Goal: Transaction & Acquisition: Book appointment/travel/reservation

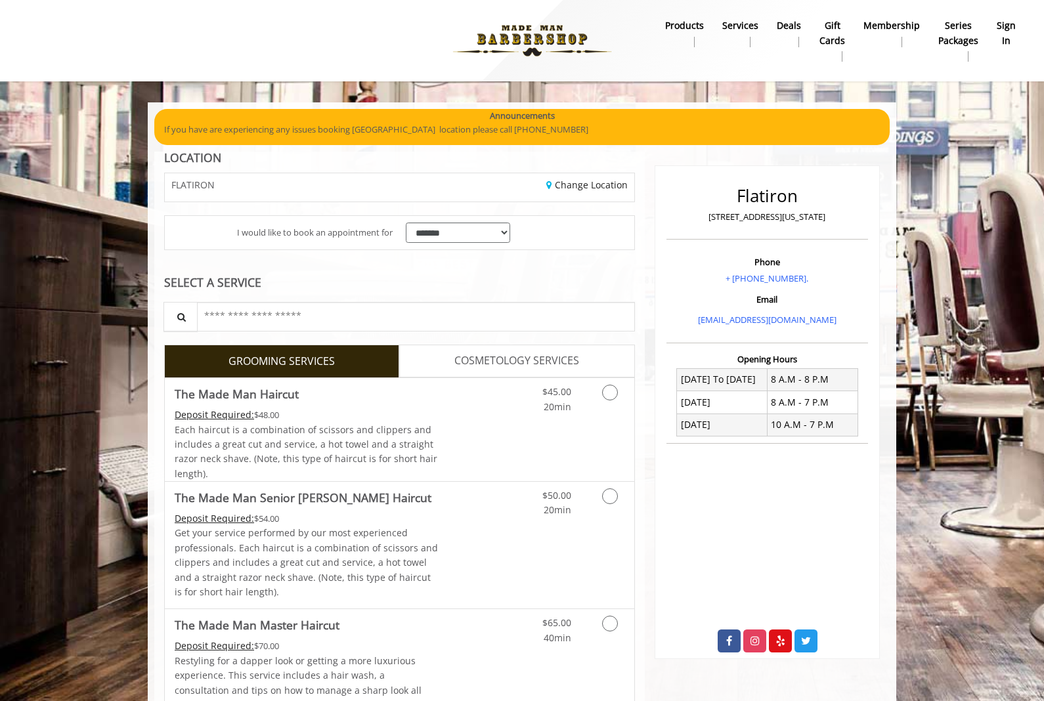
click at [1006, 35] on b "sign in" at bounding box center [1006, 33] width 19 height 30
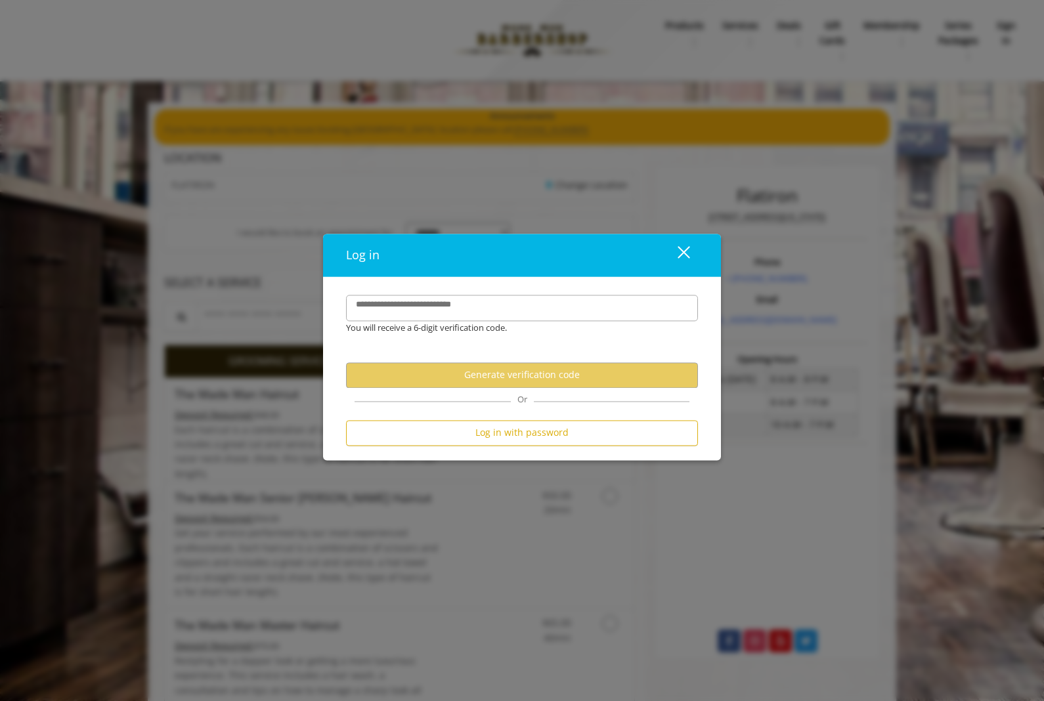
click at [592, 435] on button "Log in with password" at bounding box center [522, 433] width 352 height 26
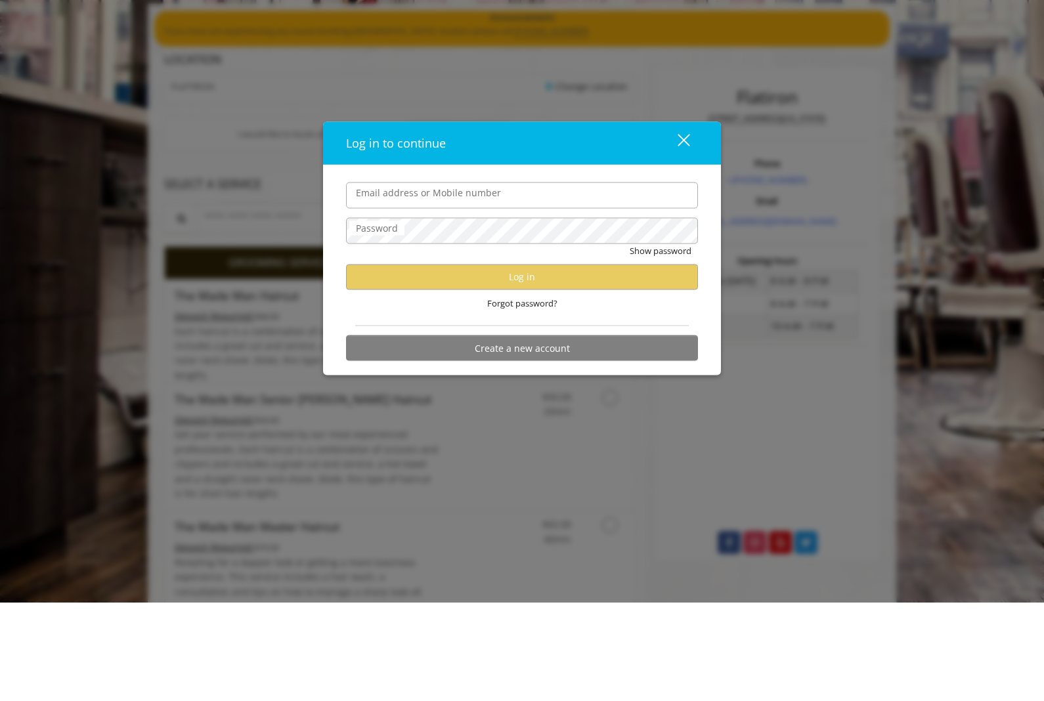
scroll to position [98, 0]
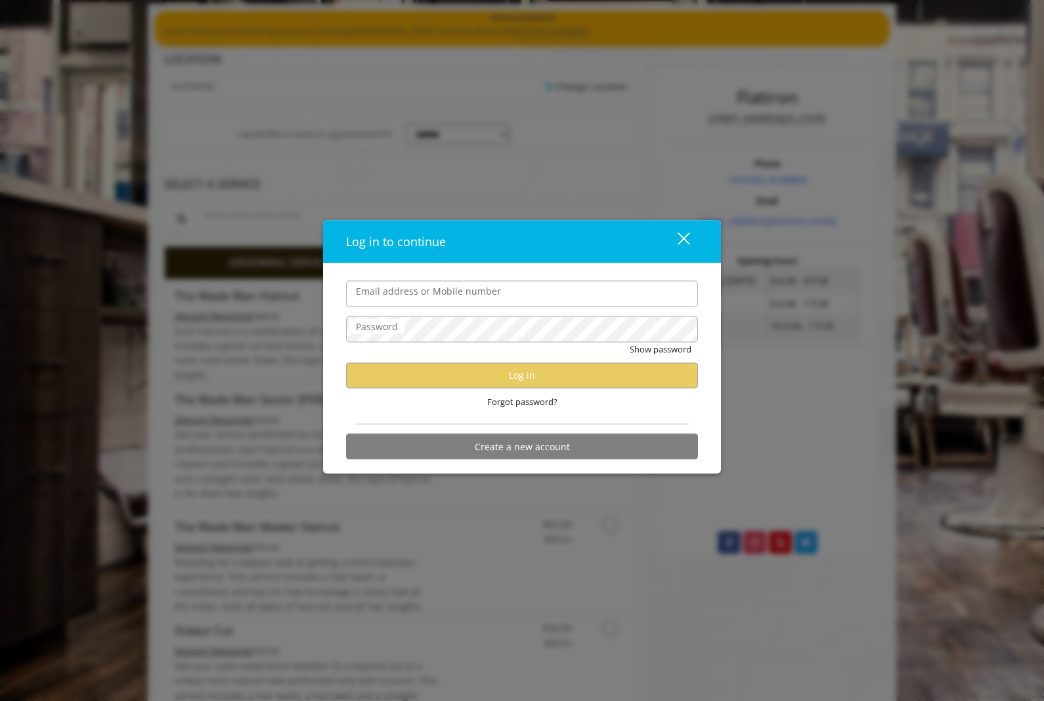
type input "**********"
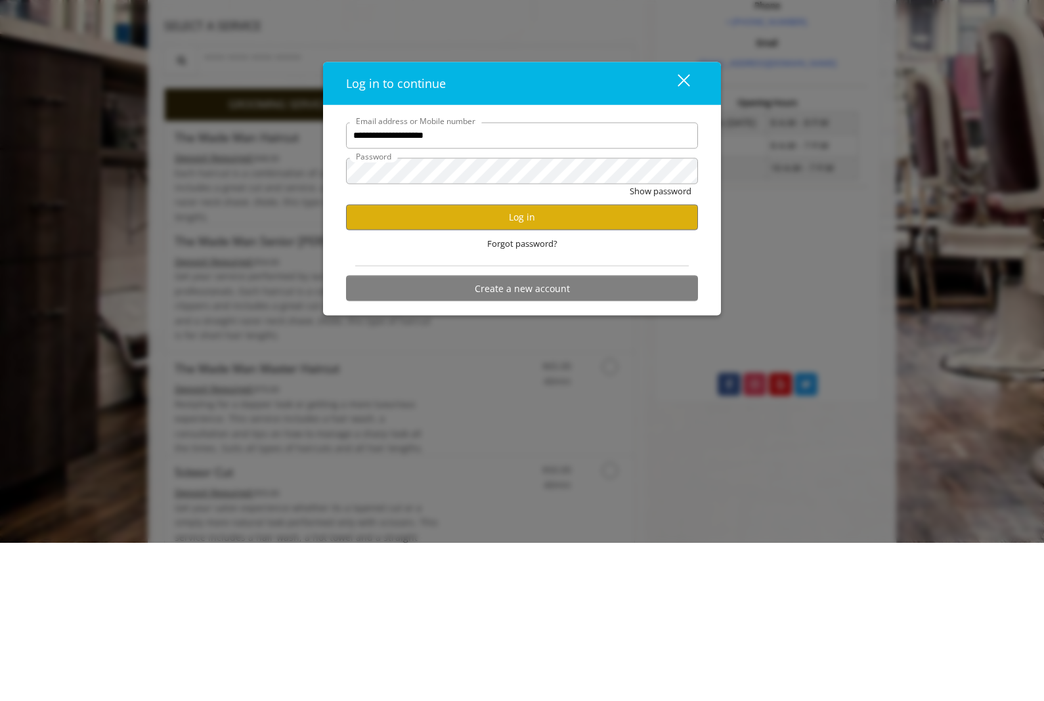
click at [605, 362] on button "Log in" at bounding box center [522, 375] width 352 height 26
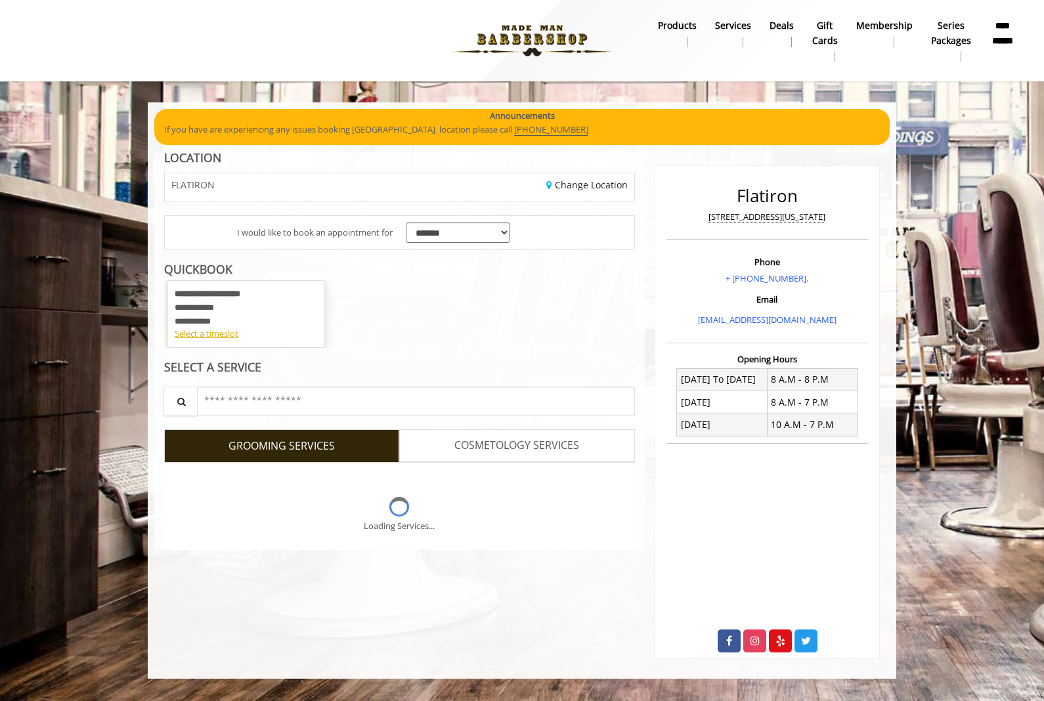
scroll to position [0, 0]
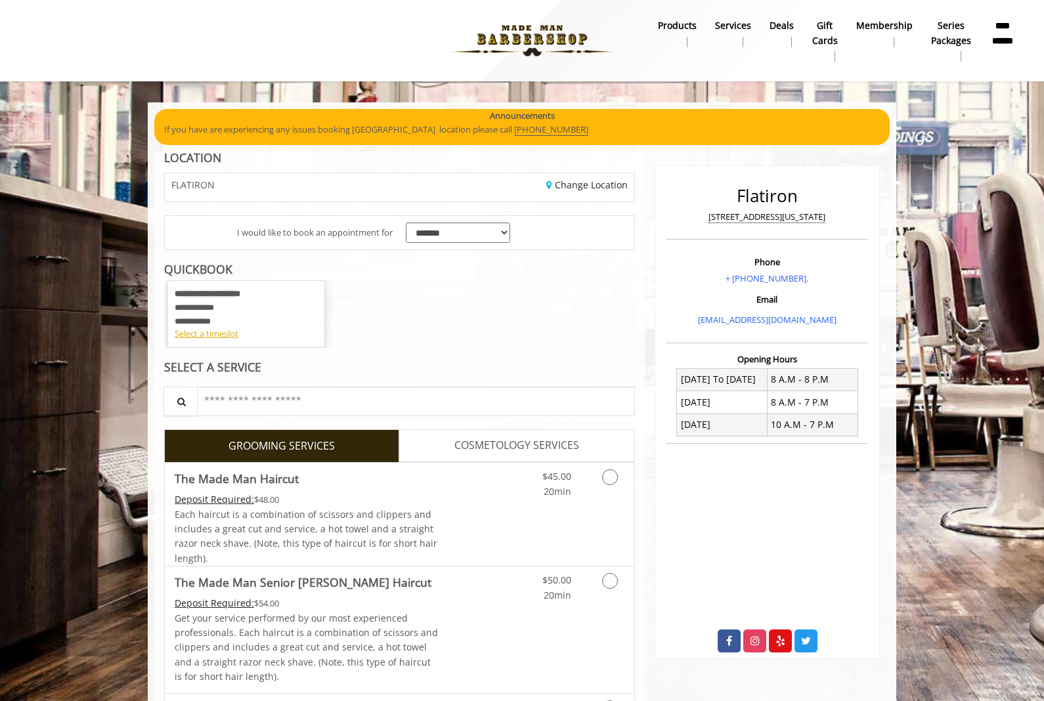
click at [234, 332] on div "Select a timeslot" at bounding box center [246, 334] width 143 height 14
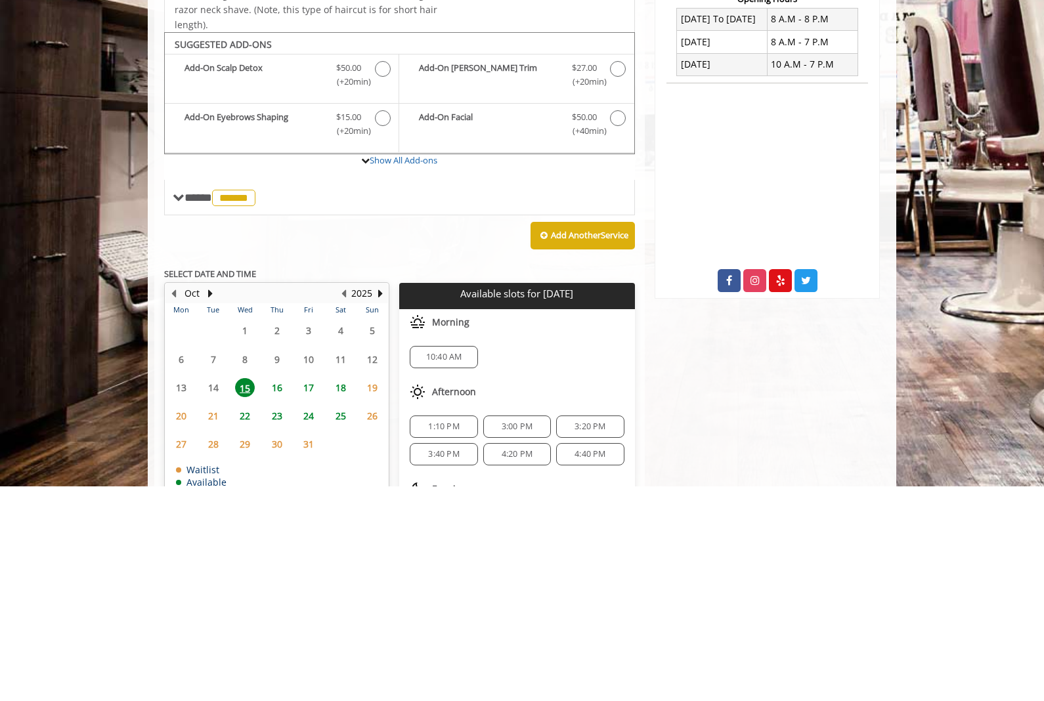
click at [285, 599] on span "16" at bounding box center [277, 602] width 20 height 19
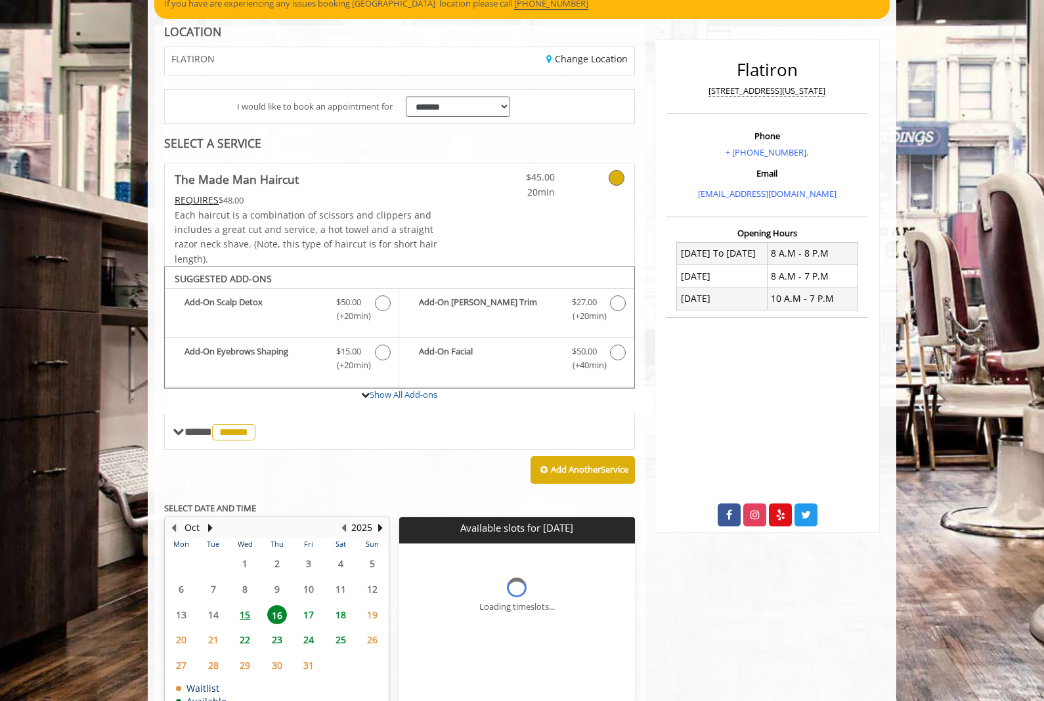
scroll to position [146, 0]
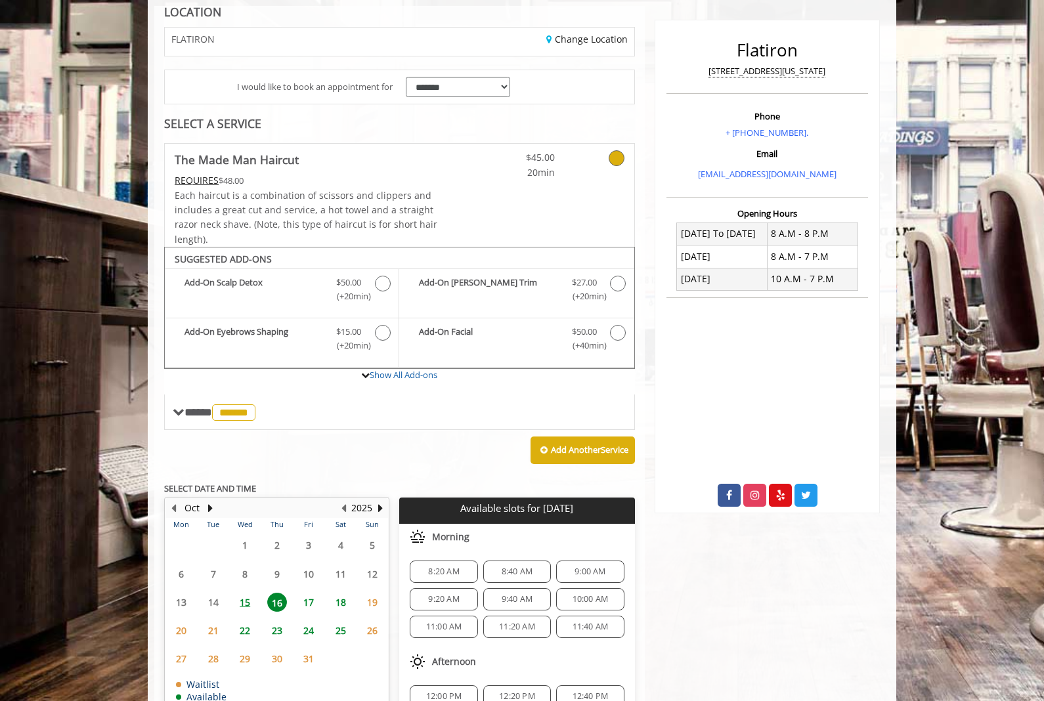
click at [242, 597] on span "15" at bounding box center [245, 602] width 20 height 19
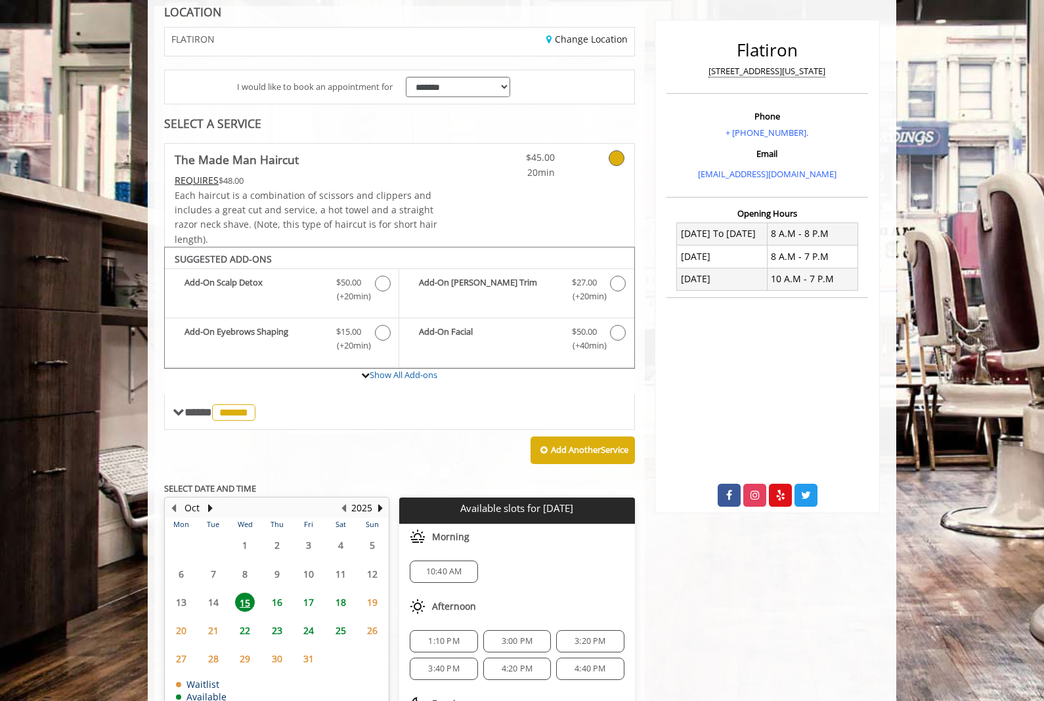
click at [465, 567] on span "10:40 AM" at bounding box center [444, 572] width 56 height 11
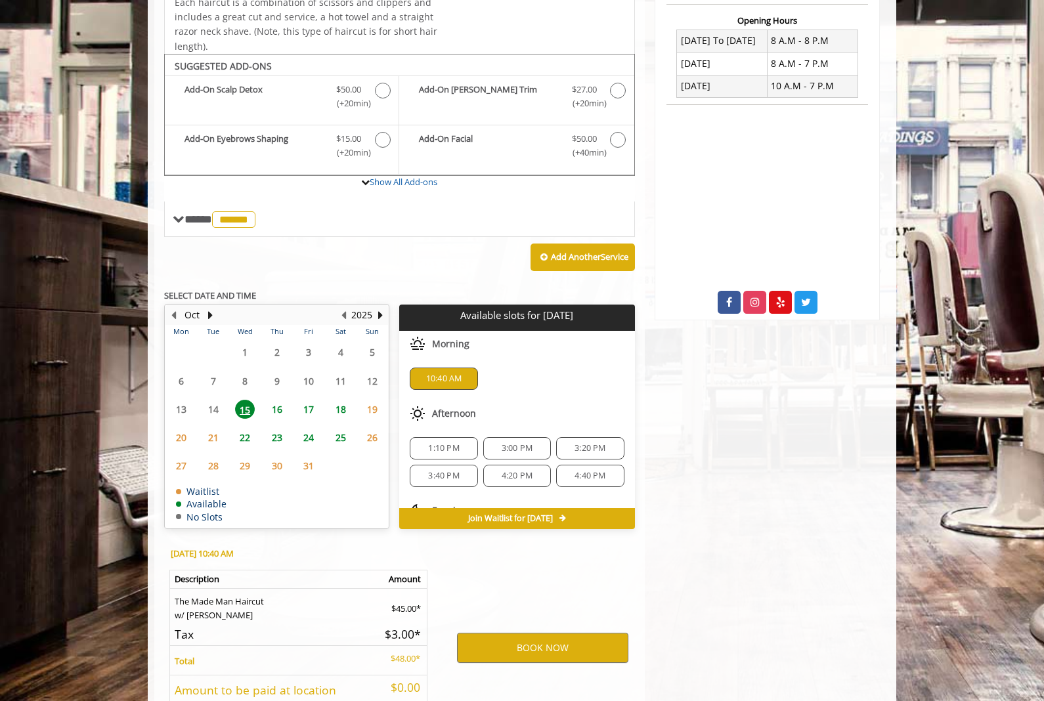
scroll to position [380, 0]
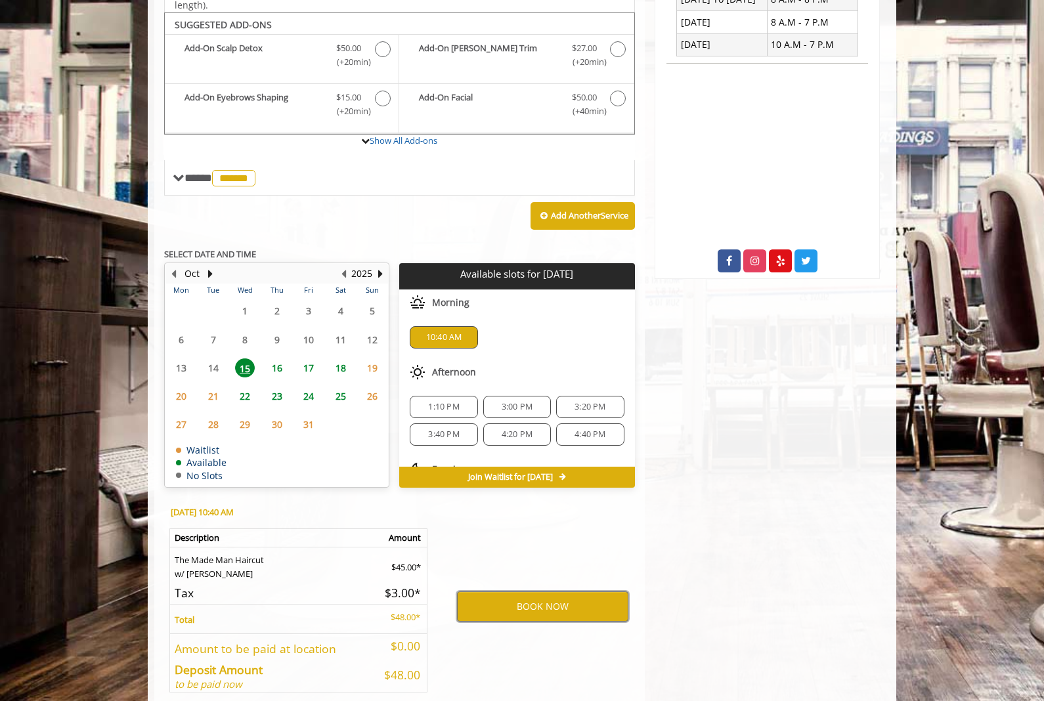
click at [578, 595] on button "BOOK NOW" at bounding box center [542, 607] width 171 height 30
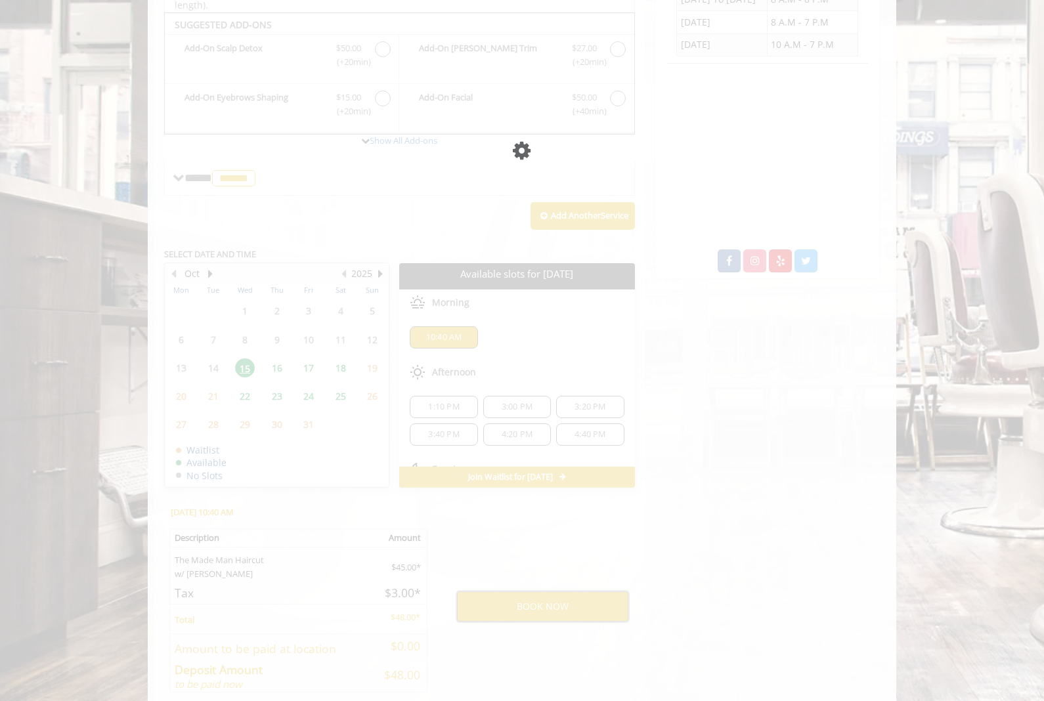
scroll to position [0, 0]
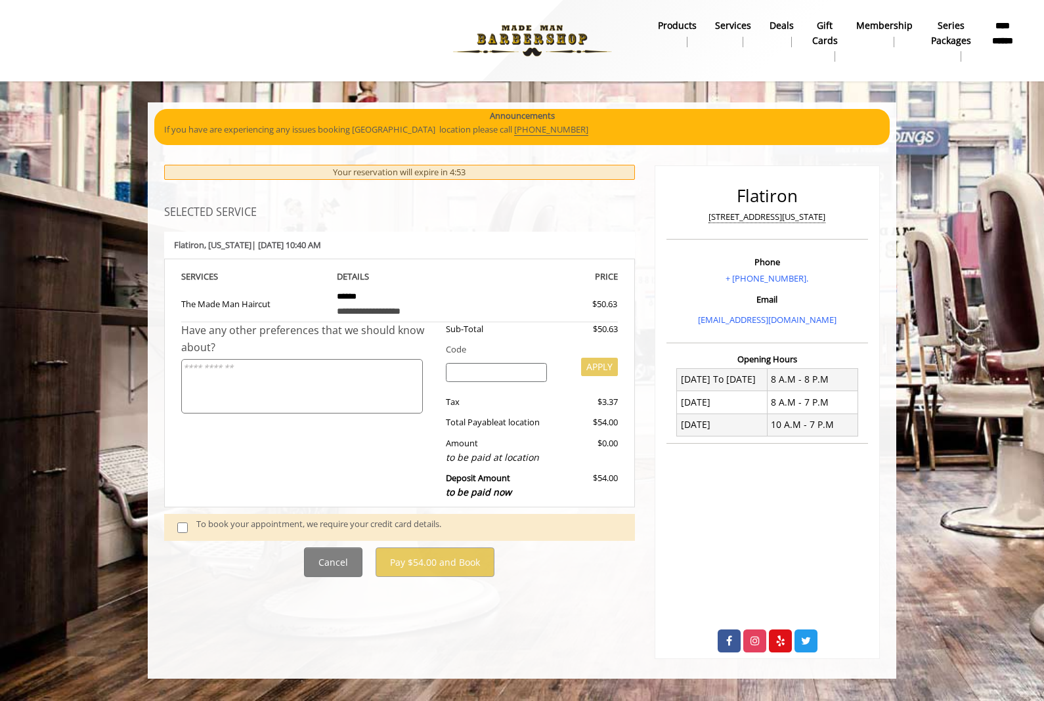
click at [194, 522] on span at bounding box center [186, 527] width 39 height 20
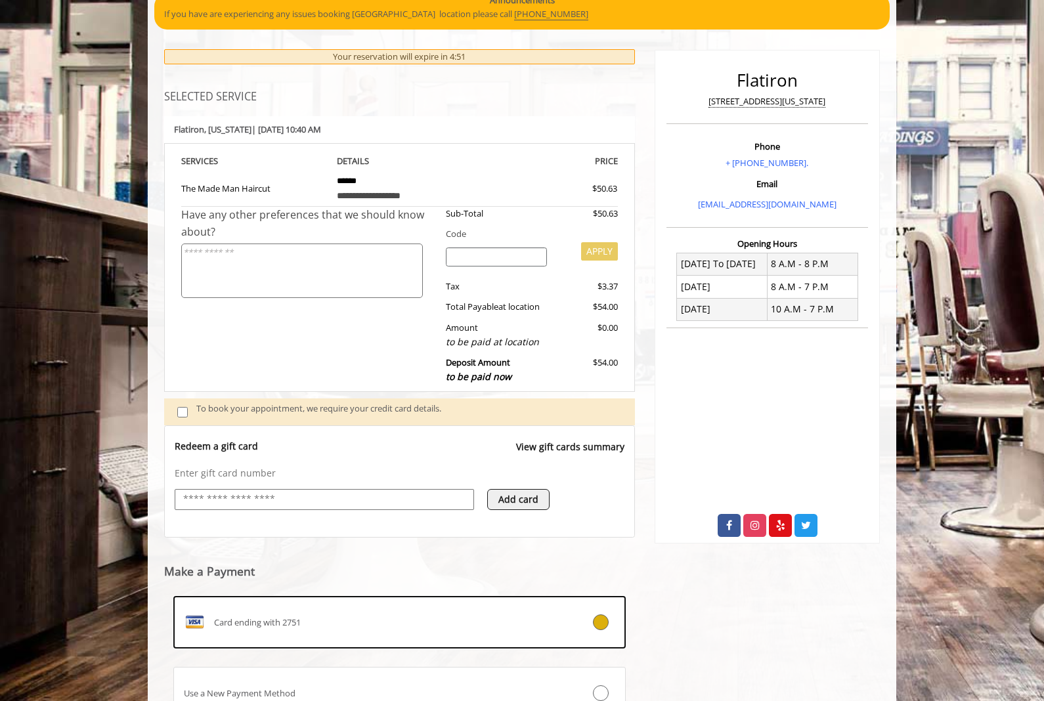
scroll to position [169, 0]
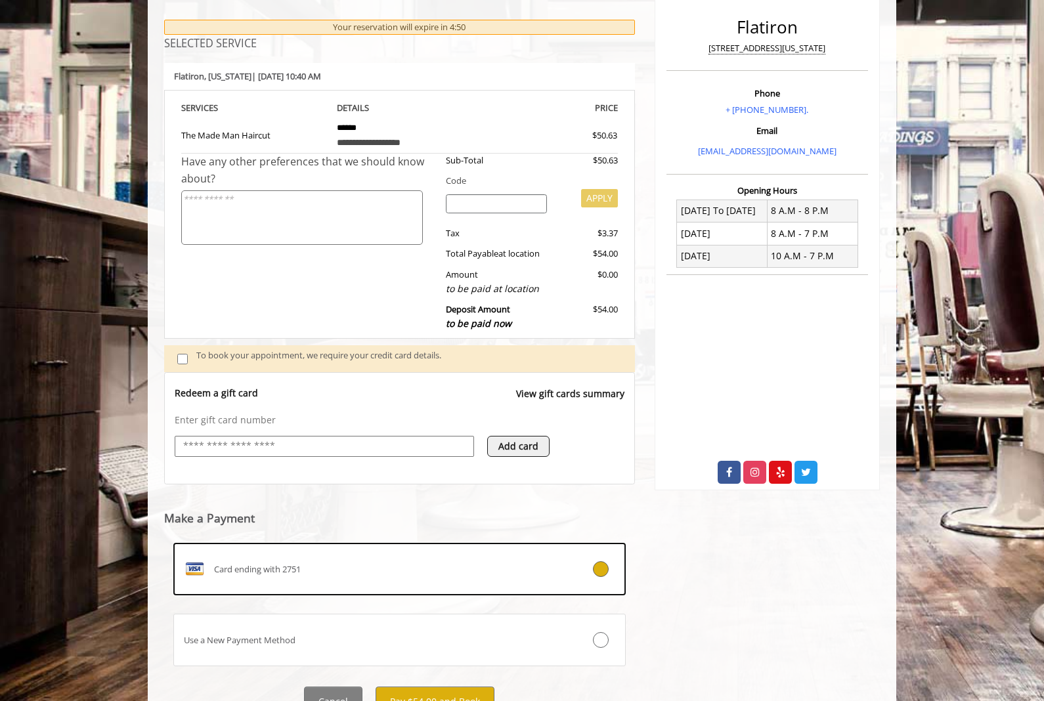
click at [460, 692] on button "Pay $54.00 and Book" at bounding box center [435, 702] width 119 height 30
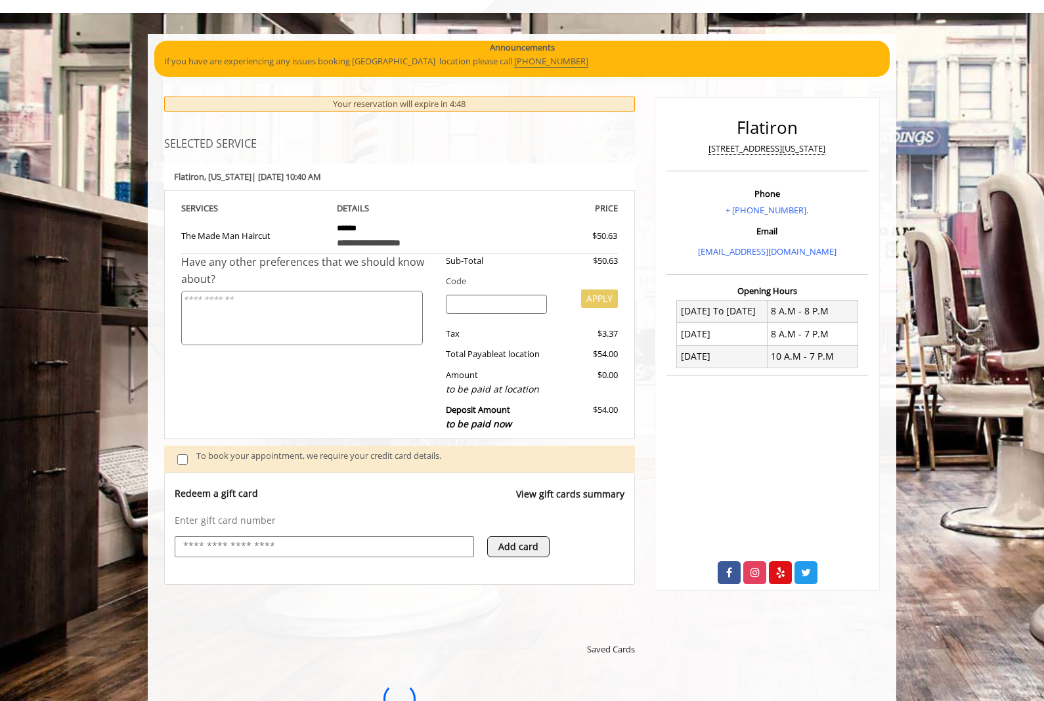
scroll to position [0, 0]
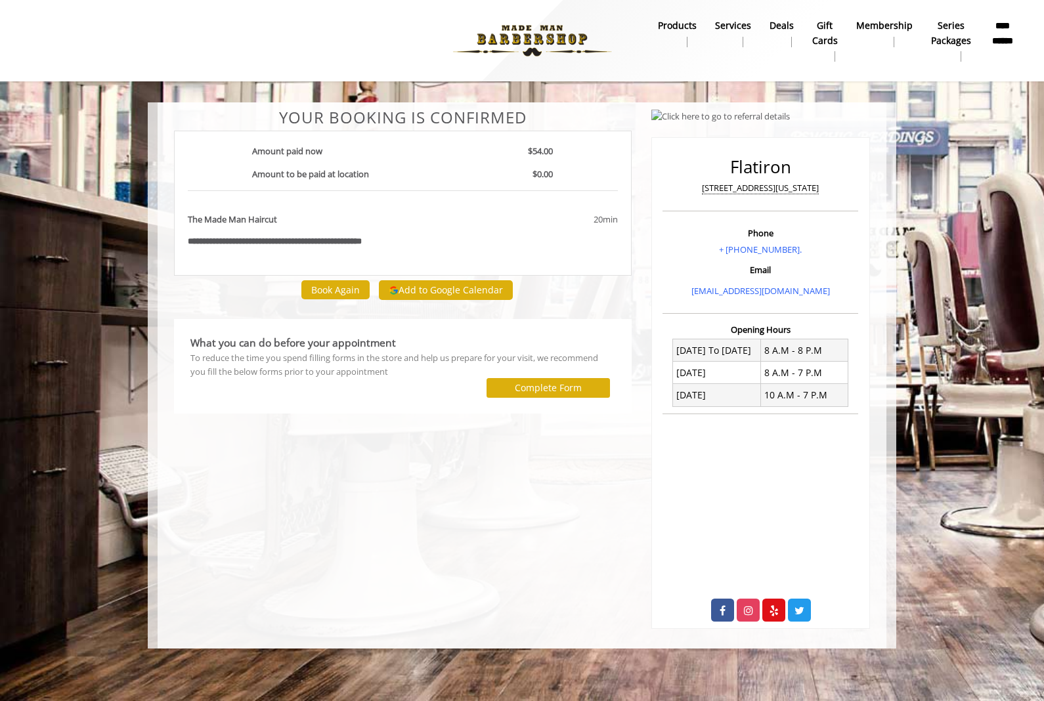
click at [475, 290] on button "Add to Google Calendar" at bounding box center [446, 290] width 134 height 20
